Goal: Transaction & Acquisition: Purchase product/service

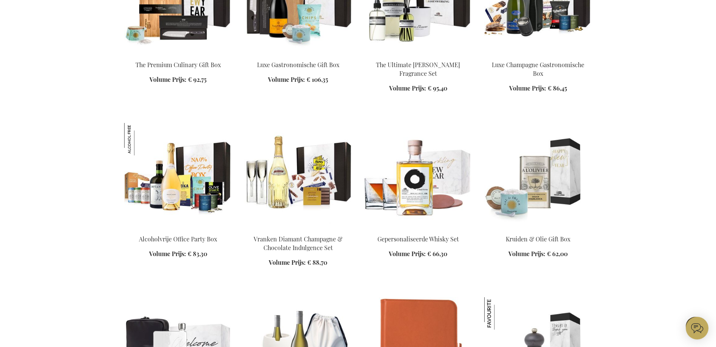
scroll to position [226, 0]
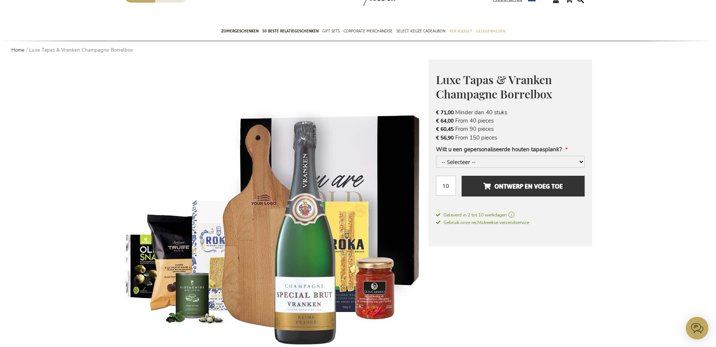
scroll to position [38, 0]
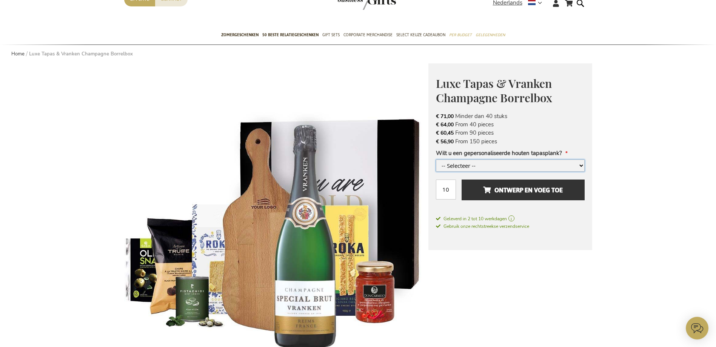
click at [491, 162] on select "-- Selecteer -- Ja, graag +€ 4,00 Nee, bedankt" at bounding box center [510, 166] width 149 height 12
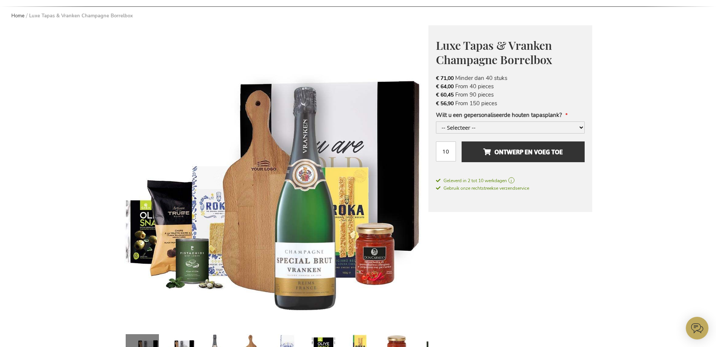
scroll to position [75, 0]
click at [522, 125] on select "-- Selecteer -- Ja, graag +€ 4,00 Nee, bedankt" at bounding box center [510, 128] width 149 height 12
select select "1686"
click at [436, 122] on select "-- Selecteer -- Ja, graag +€ 4,00 Nee, bedankt" at bounding box center [510, 128] width 149 height 12
click at [516, 180] on span "Geleverd in 2 tot 10 werkdagen" at bounding box center [510, 181] width 149 height 7
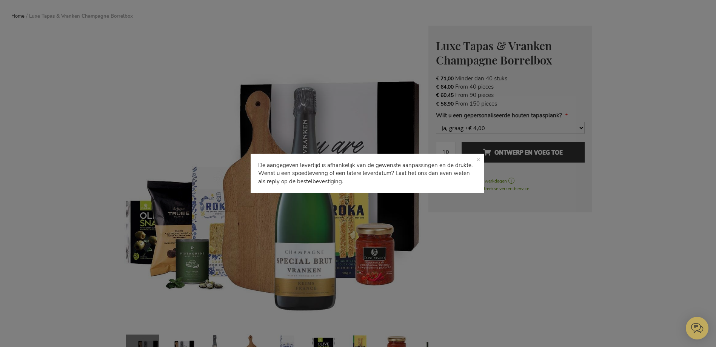
click at [535, 253] on div "De aangegeven levertijd is afhankelijk van de gewenste aanpassingen en de drukt…" at bounding box center [358, 173] width 716 height 347
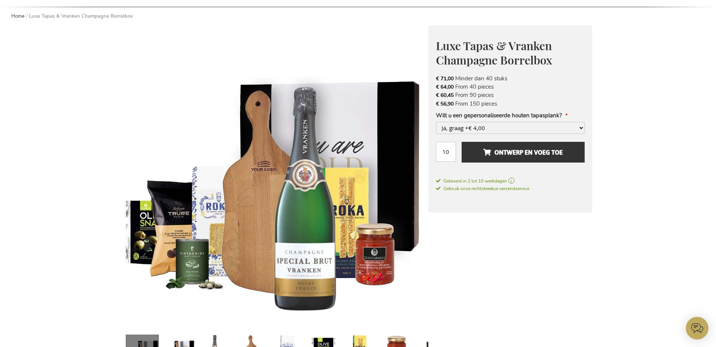
scroll to position [113, 0]
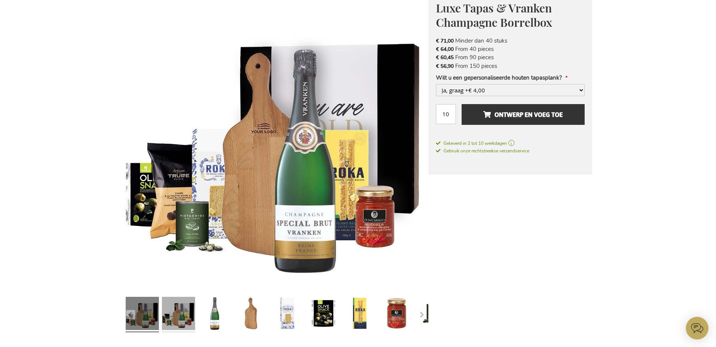
click at [188, 314] on link at bounding box center [178, 315] width 33 height 42
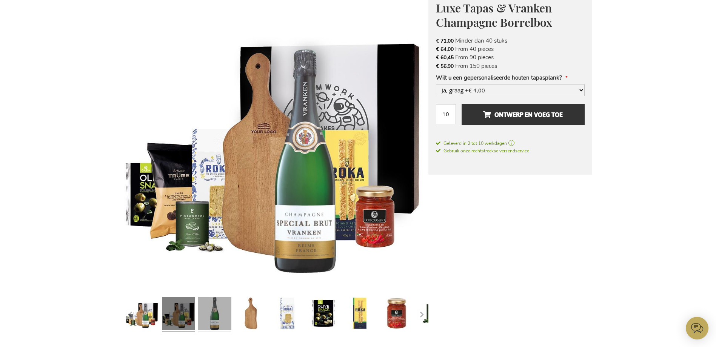
click at [210, 310] on link at bounding box center [214, 315] width 33 height 42
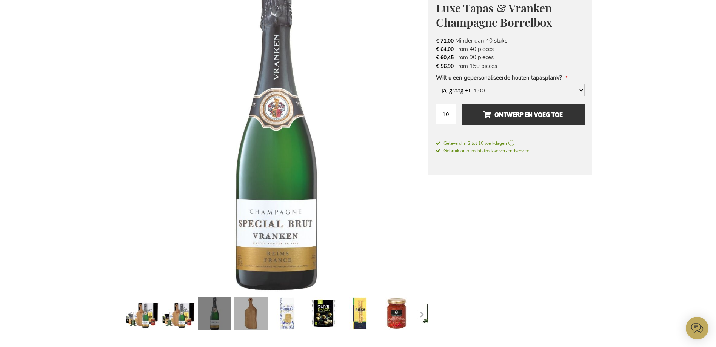
click at [247, 308] on link at bounding box center [250, 315] width 33 height 42
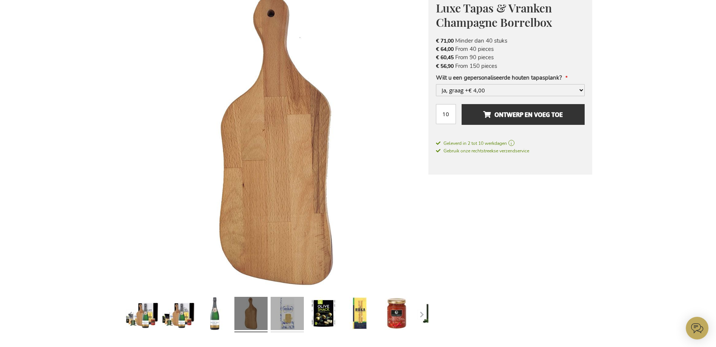
click at [288, 310] on link at bounding box center [287, 315] width 33 height 42
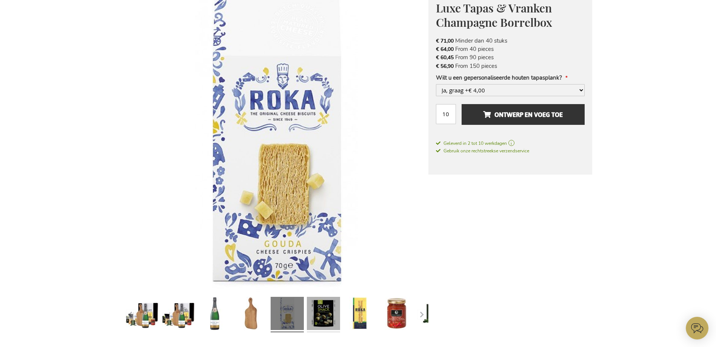
click at [337, 309] on link at bounding box center [323, 315] width 33 height 42
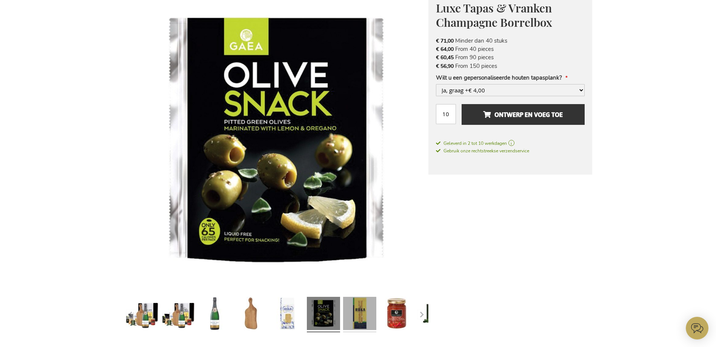
click at [366, 310] on link at bounding box center [359, 315] width 33 height 42
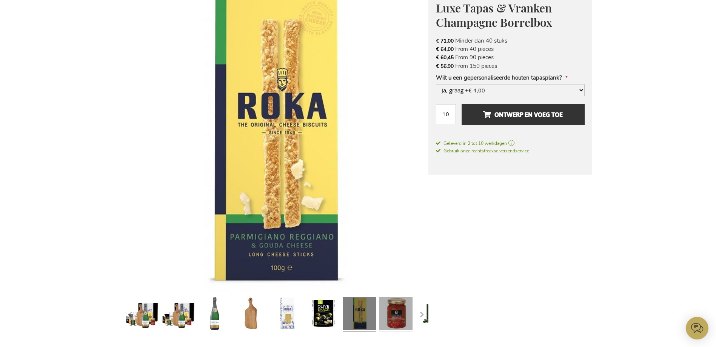
click at [401, 310] on link at bounding box center [395, 315] width 33 height 42
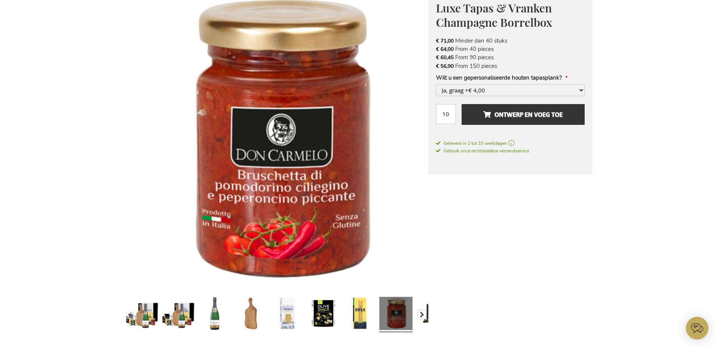
click at [424, 316] on button "button" at bounding box center [421, 314] width 9 height 9
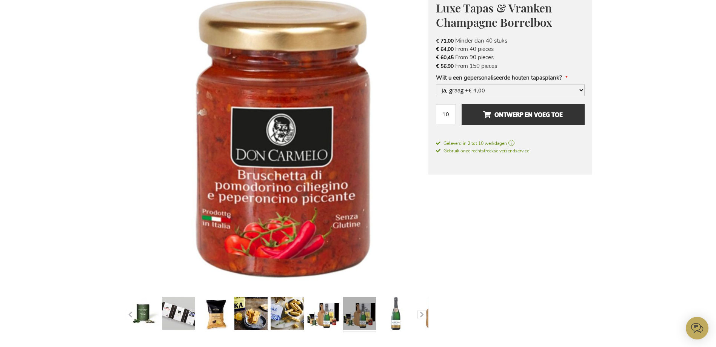
click at [354, 315] on link at bounding box center [359, 315] width 33 height 42
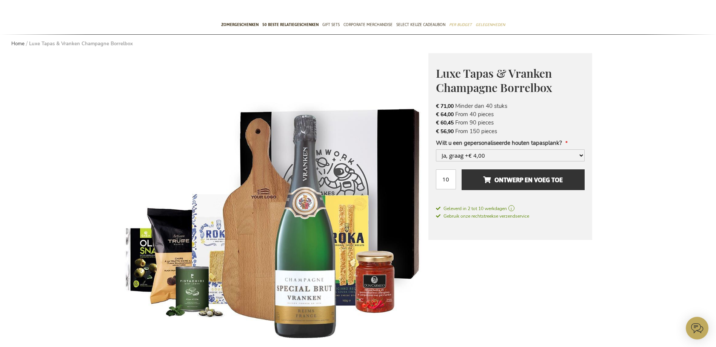
scroll to position [0, 0]
